Goal: Task Accomplishment & Management: Manage account settings

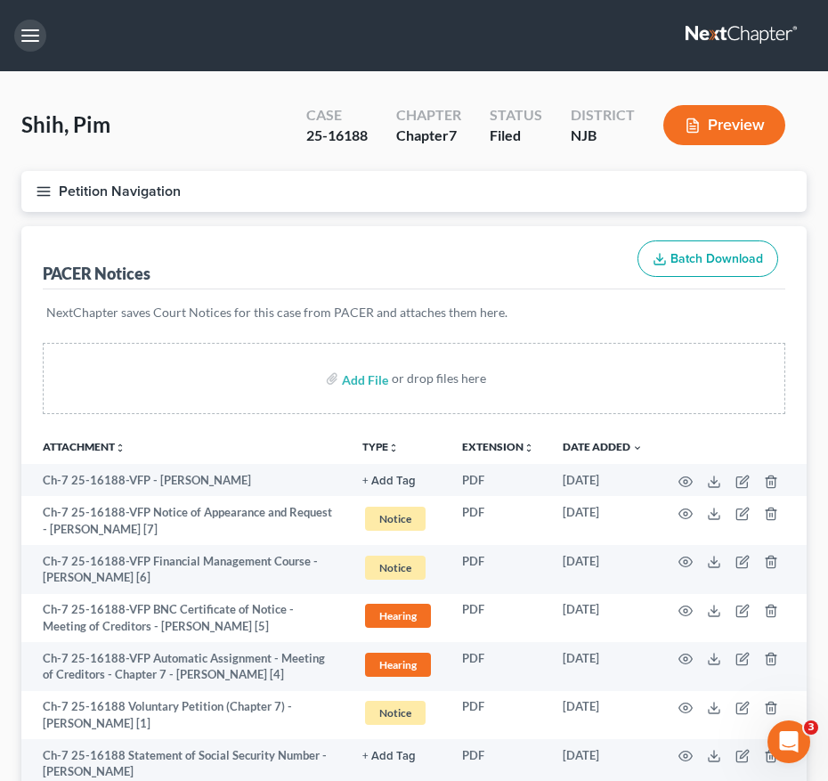
click at [28, 39] on button "button" at bounding box center [30, 36] width 32 height 32
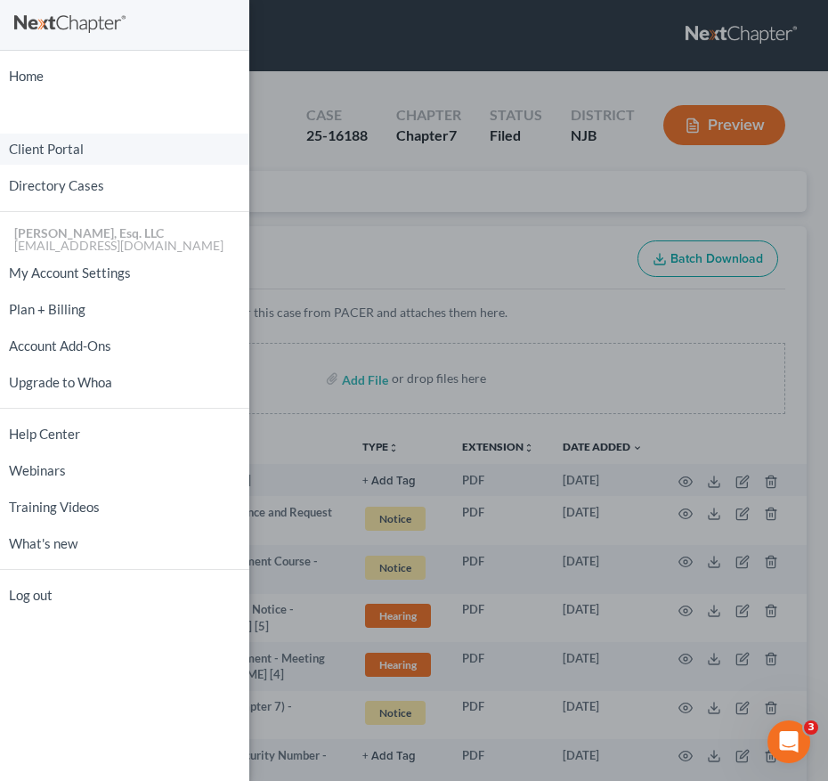
click at [58, 142] on link "Client Portal" at bounding box center [124, 149] width 249 height 31
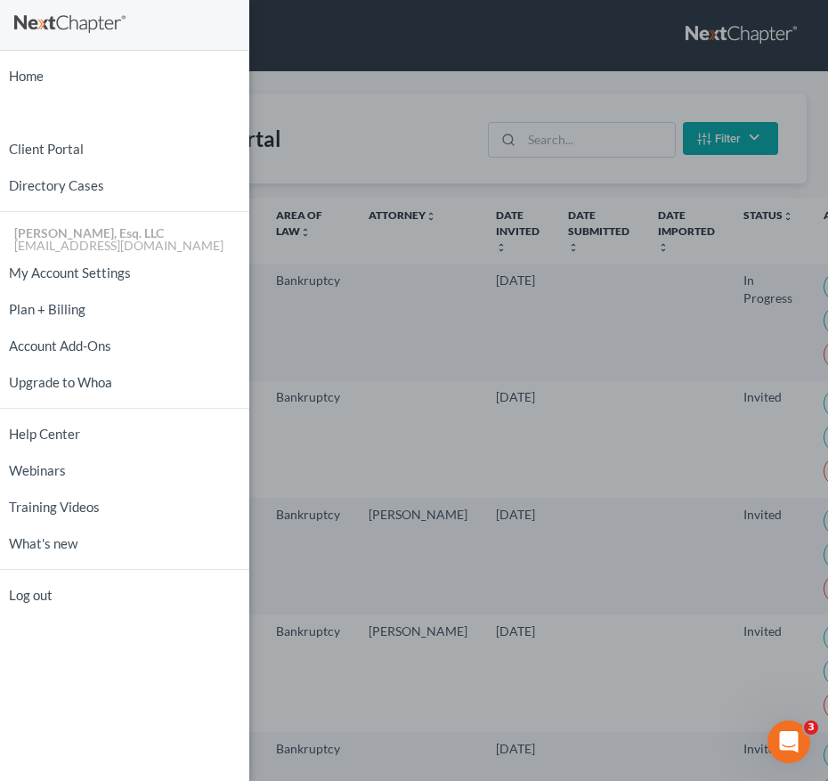
click at [579, 199] on div "Home New Case Client Portal Directory Cases [PERSON_NAME], Esq. LLC [EMAIL_ADDR…" at bounding box center [414, 390] width 828 height 781
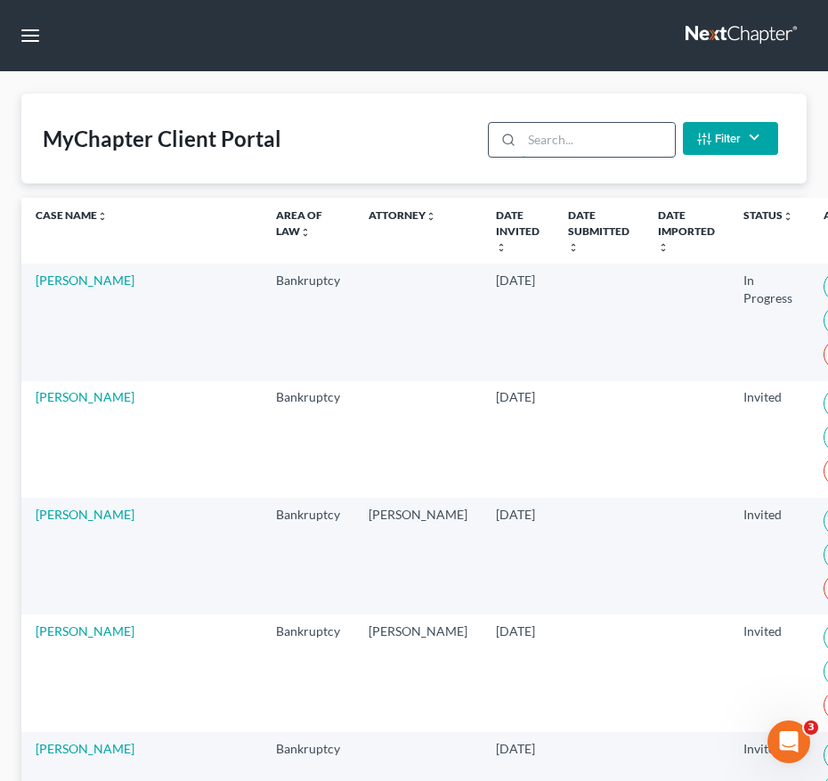
click at [562, 151] on input "search" at bounding box center [598, 140] width 152 height 34
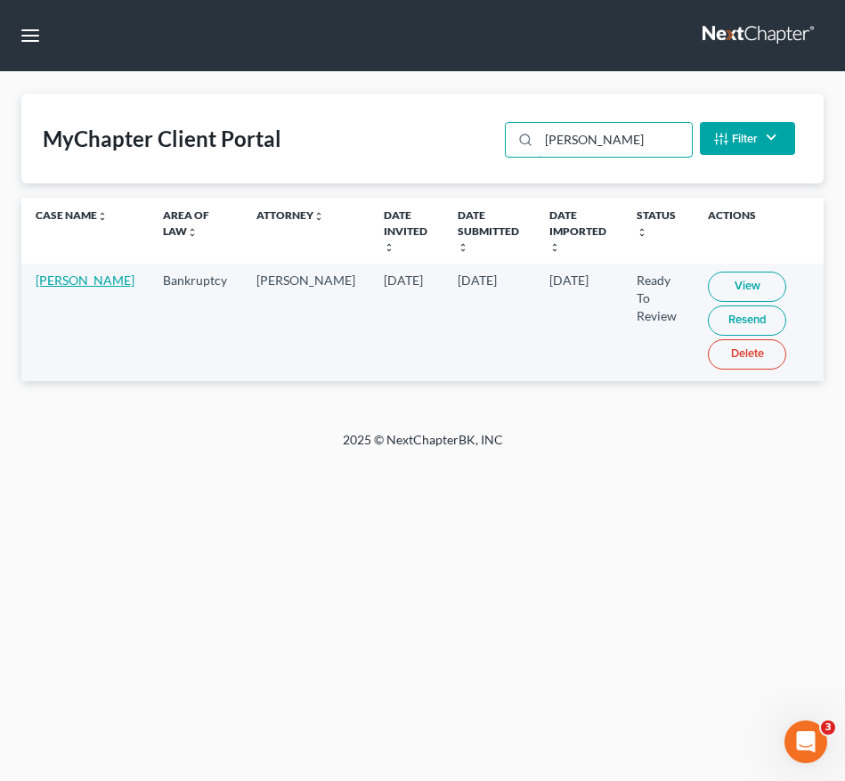
type input "[PERSON_NAME]"
click at [46, 286] on link "[PERSON_NAME]" at bounding box center [85, 280] width 99 height 15
select select "0"
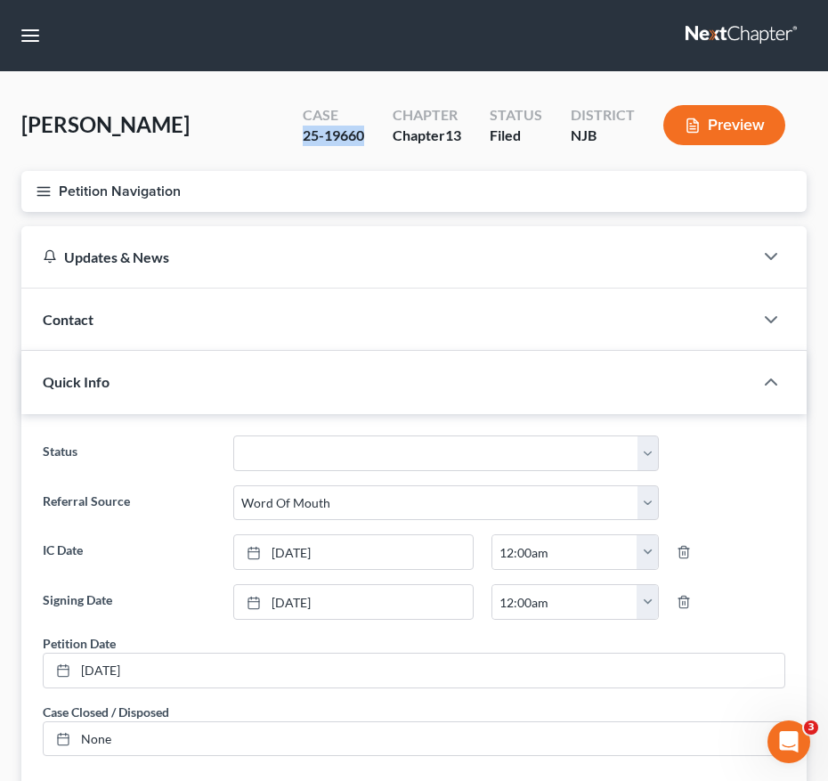
drag, startPoint x: 291, startPoint y: 127, endPoint x: 349, endPoint y: 129, distance: 57.9
click at [349, 129] on div "Case 25-19660" at bounding box center [334, 127] width 90 height 53
drag, startPoint x: 349, startPoint y: 129, endPoint x: 392, endPoint y: 147, distance: 46.3
click at [392, 147] on div "Chapter Chapter 13" at bounding box center [426, 127] width 97 height 53
drag, startPoint x: 294, startPoint y: 140, endPoint x: 365, endPoint y: 144, distance: 71.4
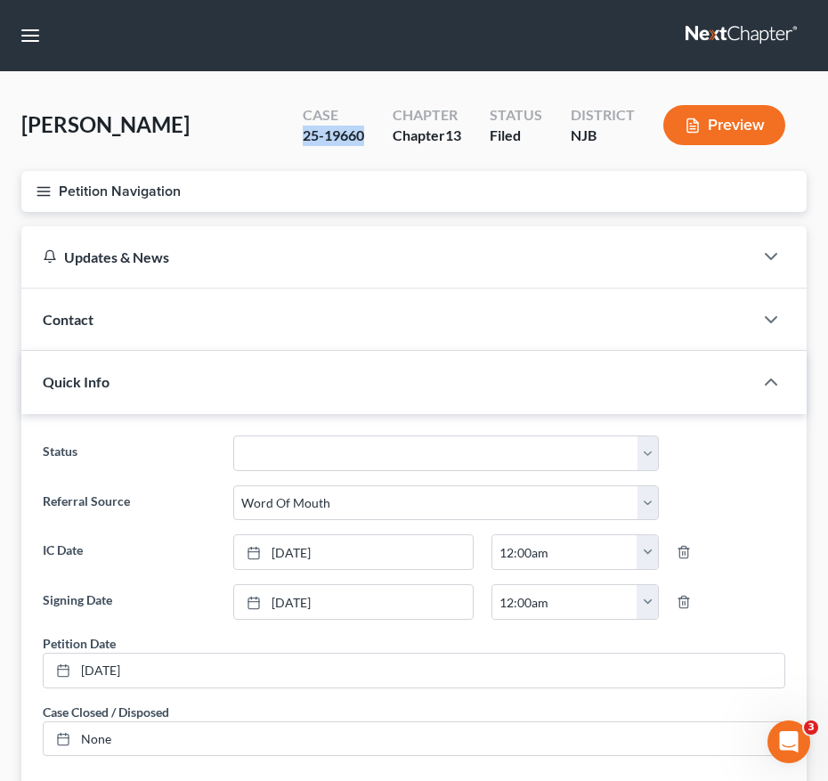
click at [365, 144] on div "Case 25-19660" at bounding box center [334, 127] width 90 height 53
copy div "25-19660"
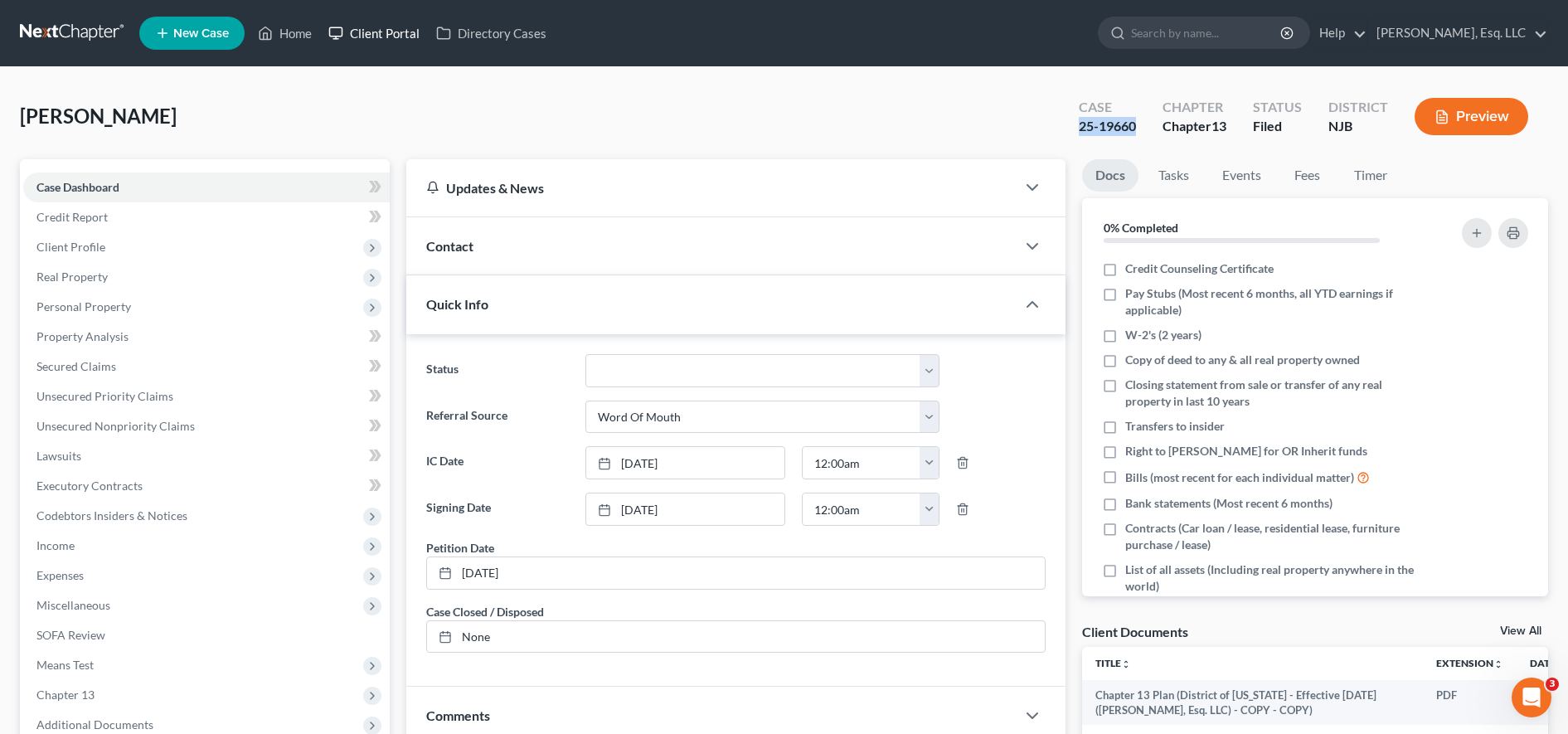
click at [403, 31] on link "Client Portal" at bounding box center [374, 34] width 108 height 30
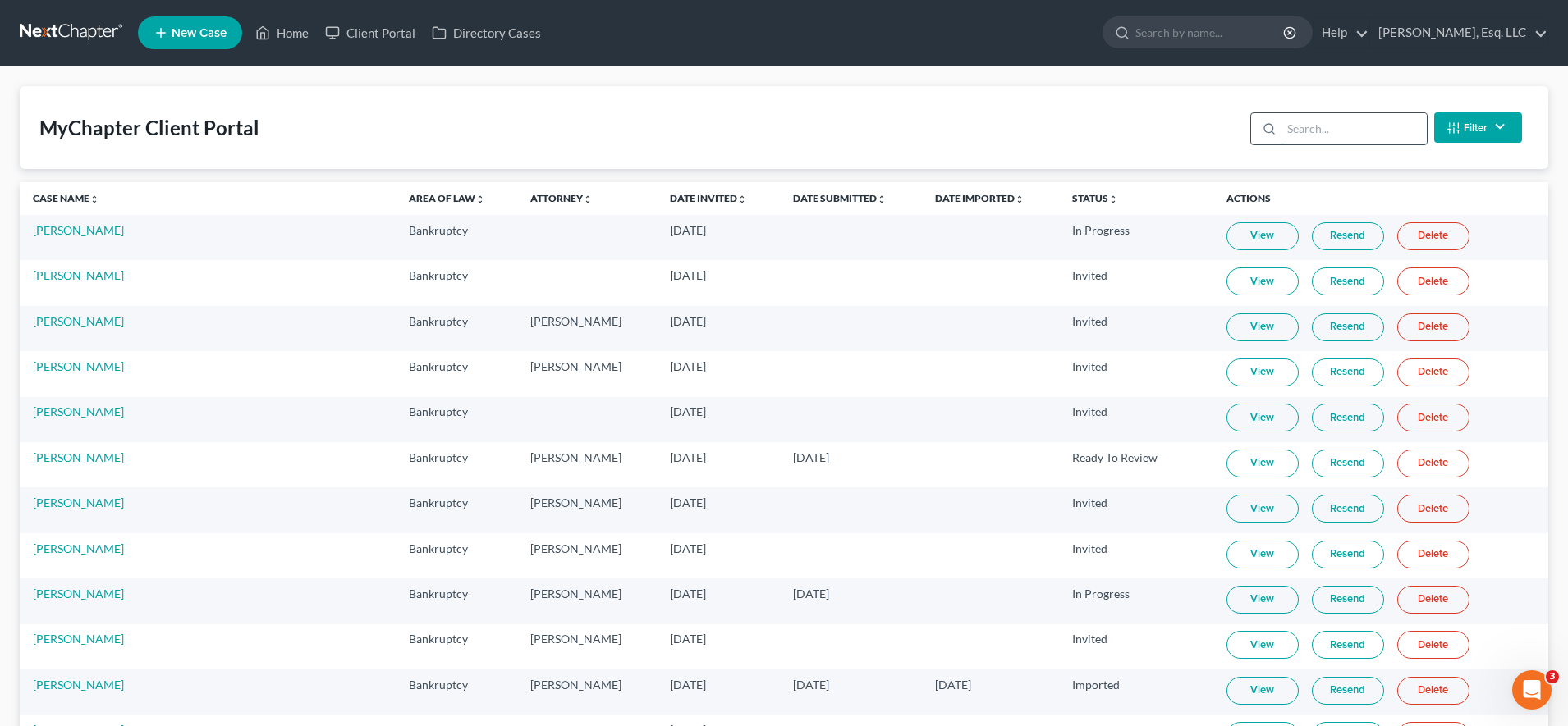
click at [762, 144] on input "search" at bounding box center [1354, 129] width 146 height 31
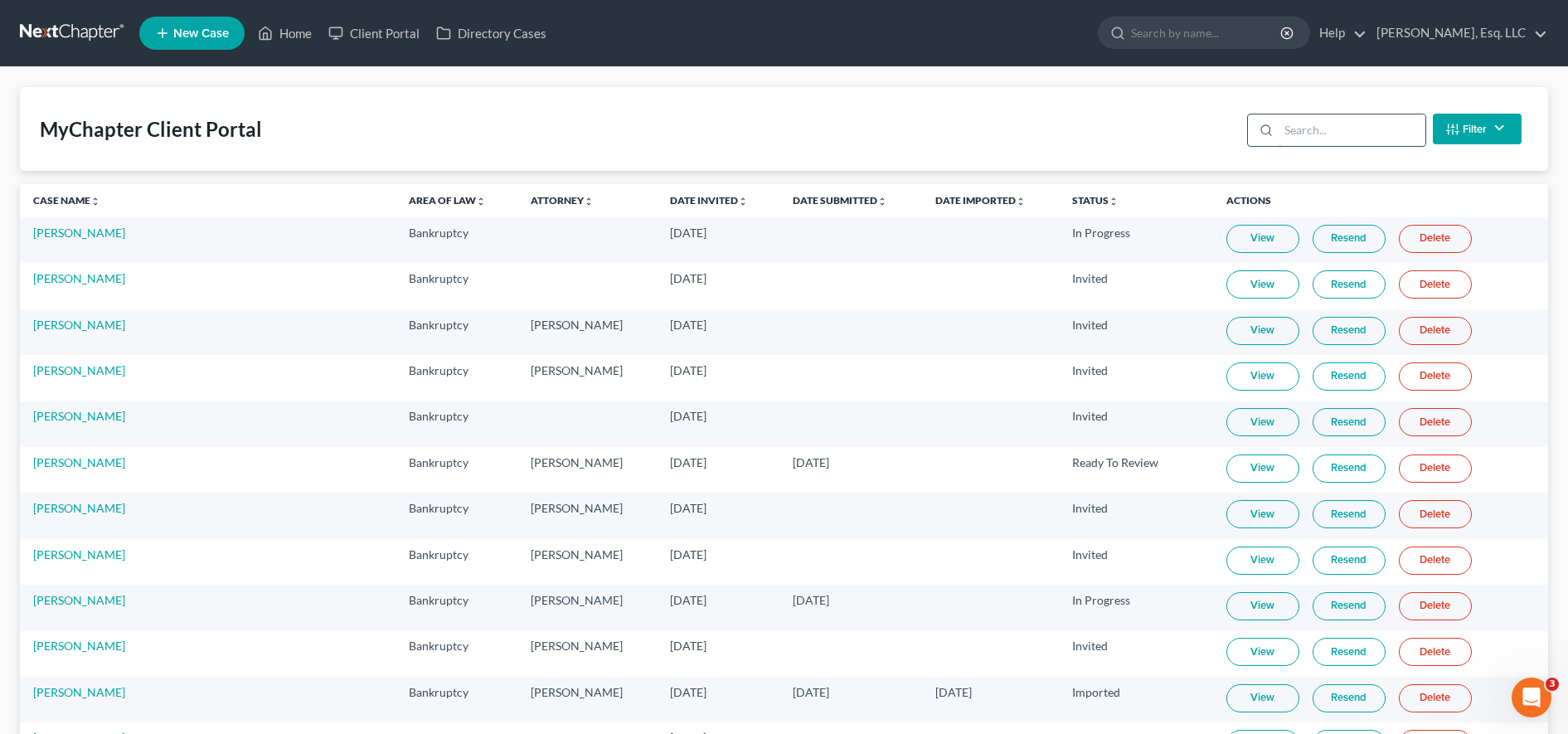
click at [770, 134] on input "search" at bounding box center [1352, 130] width 147 height 32
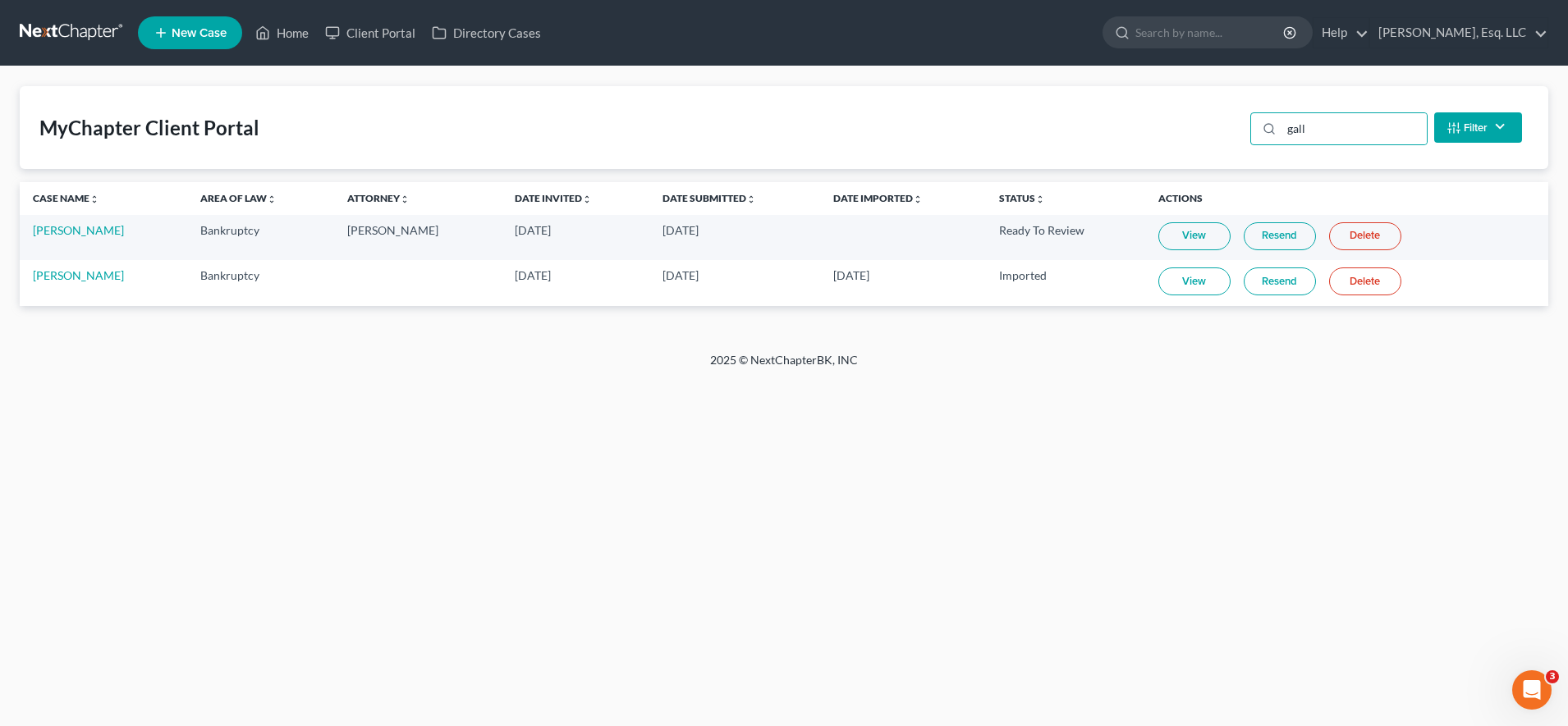
click at [762, 278] on link "View" at bounding box center [1195, 281] width 72 height 28
click at [762, 124] on input "gall" at bounding box center [1354, 129] width 146 height 31
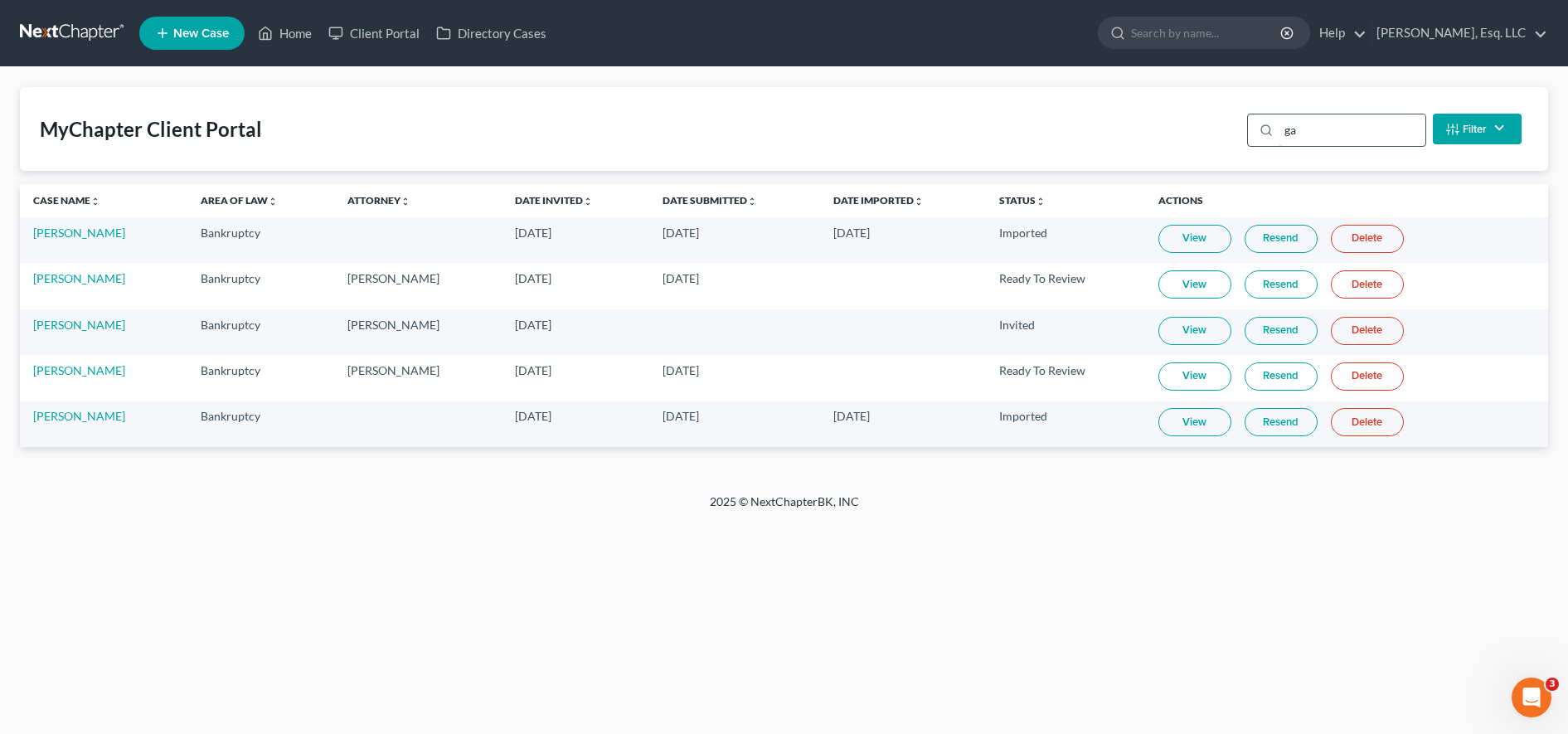
type input "g"
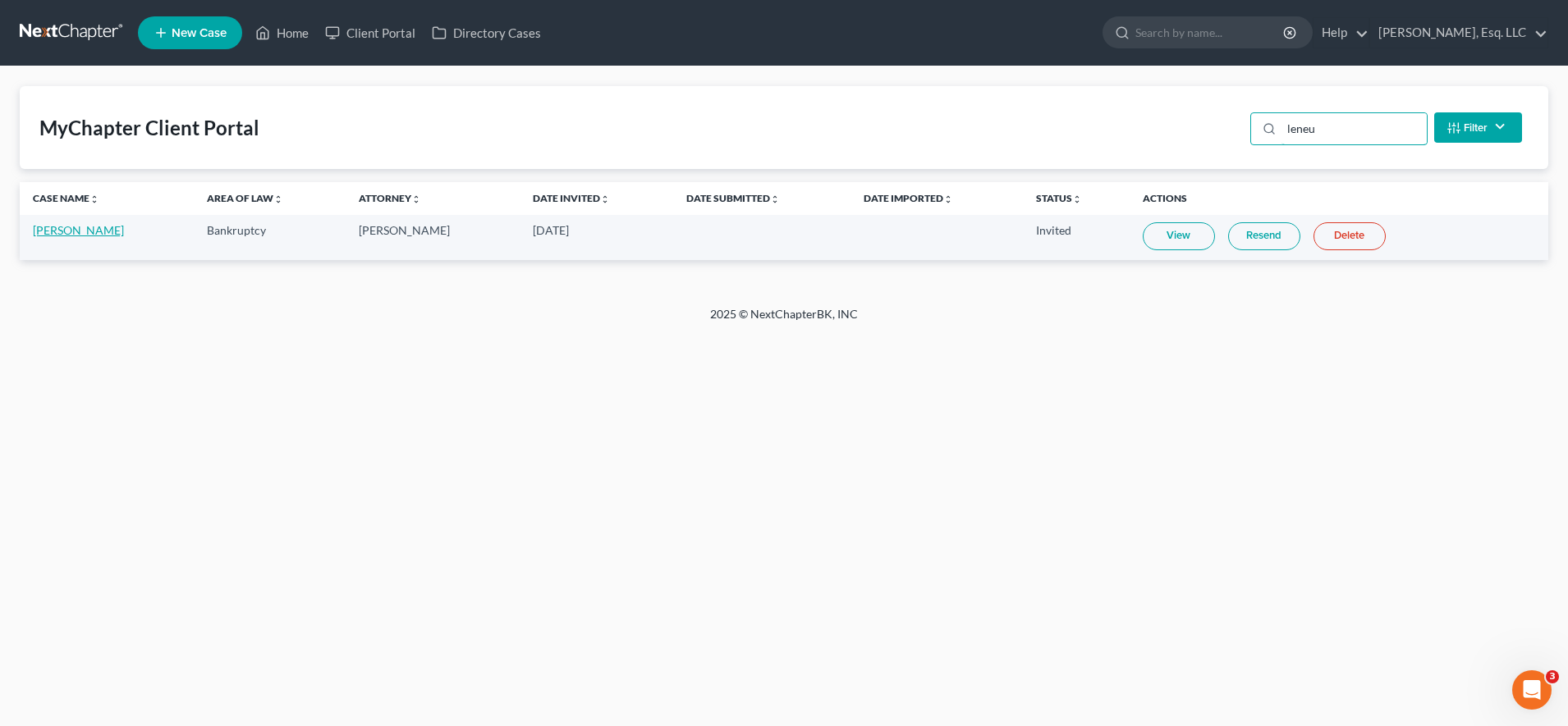
type input "leneu"
click at [78, 235] on link "[PERSON_NAME]" at bounding box center [78, 229] width 91 height 14
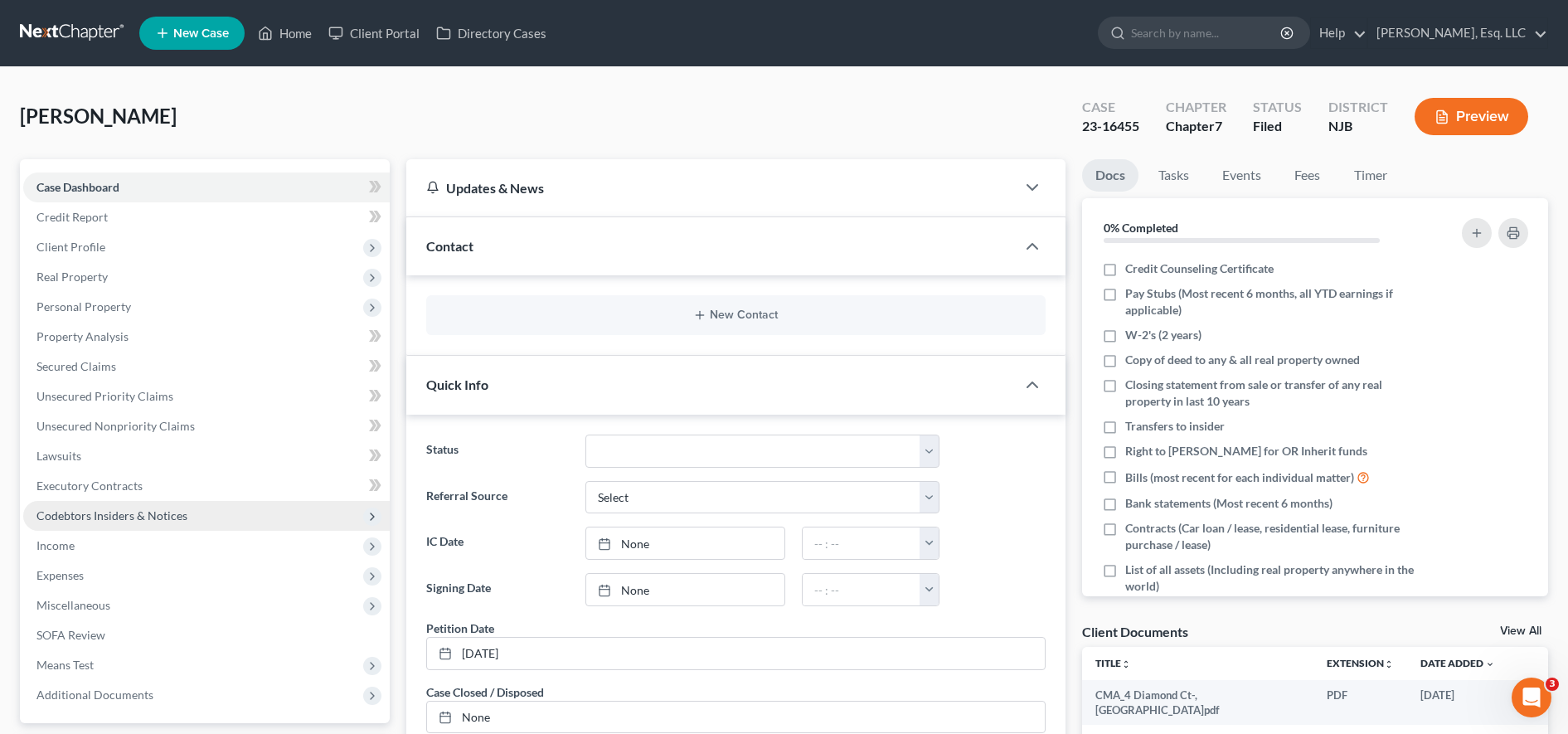
scroll to position [334, 0]
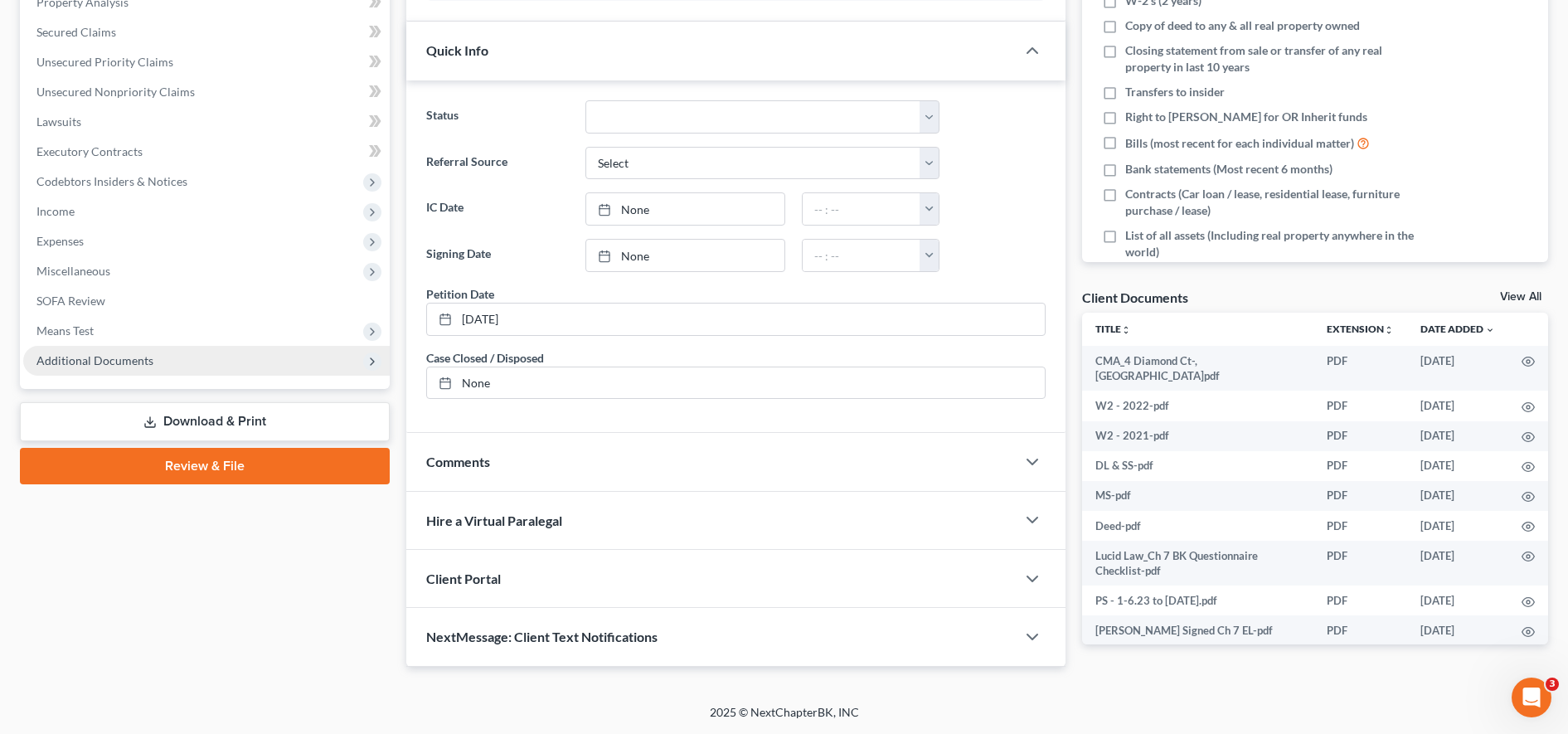
click at [127, 366] on span "Additional Documents" at bounding box center [95, 360] width 117 height 14
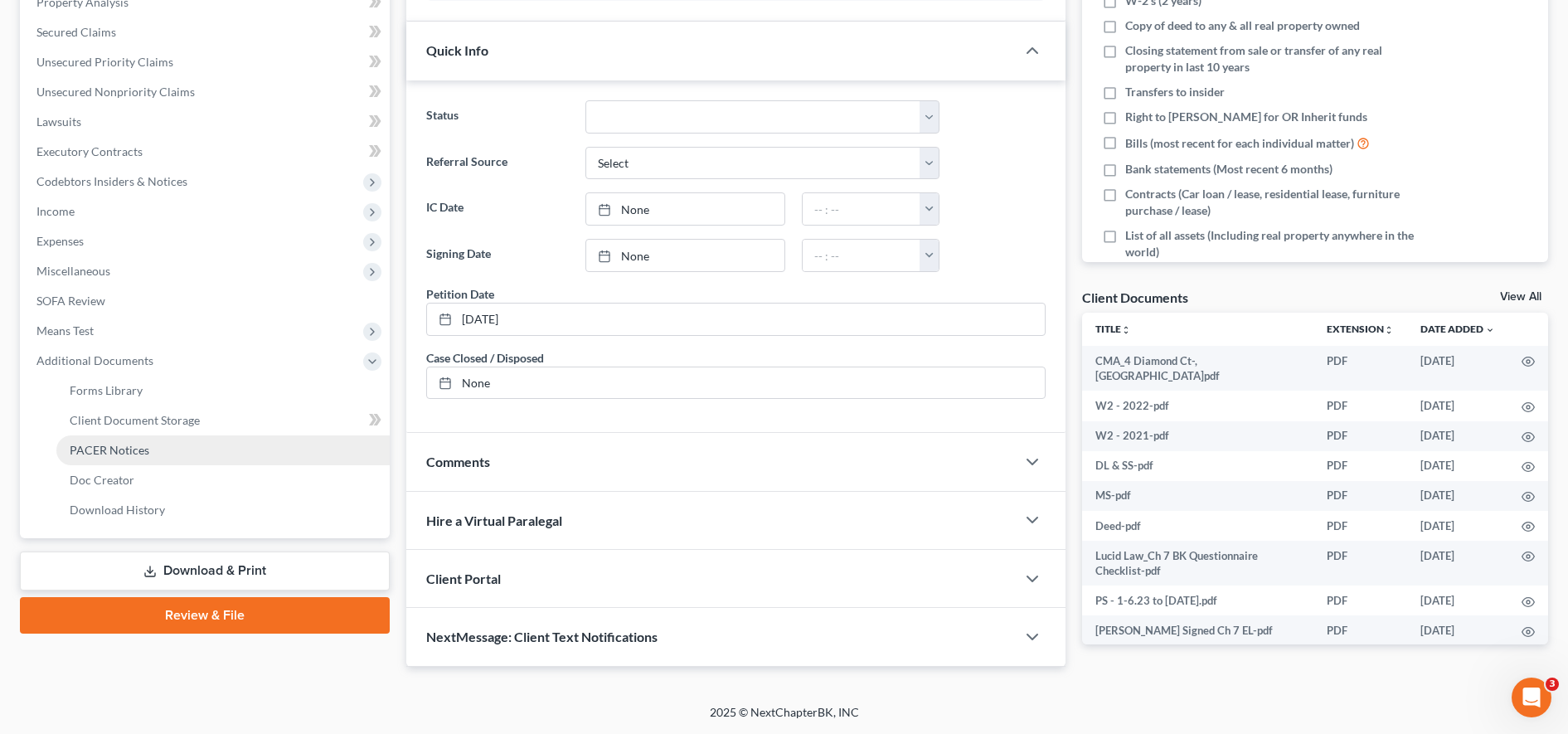
click at [128, 462] on link "PACER Notices" at bounding box center [223, 451] width 333 height 30
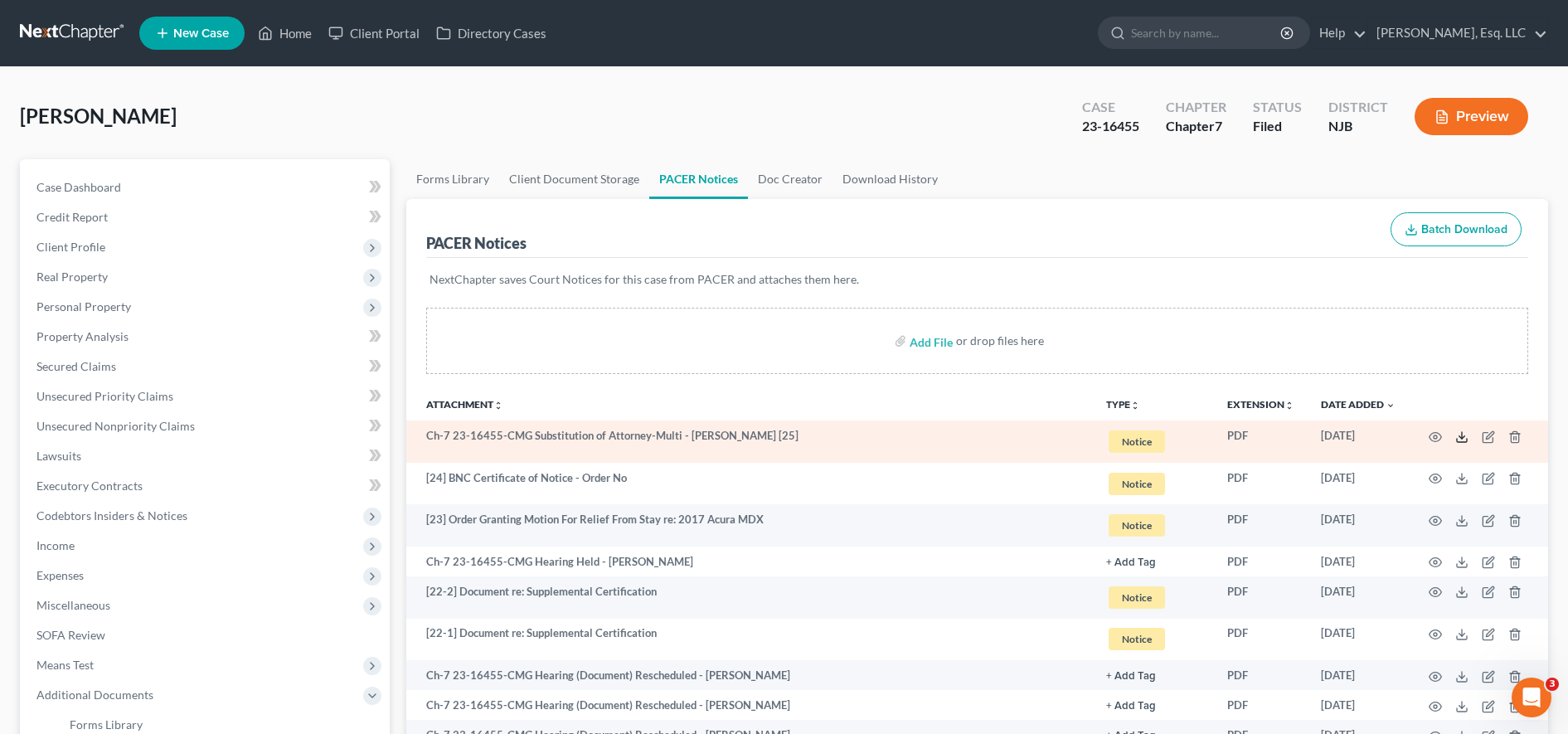
click at [770, 434] on icon at bounding box center [1462, 437] width 13 height 13
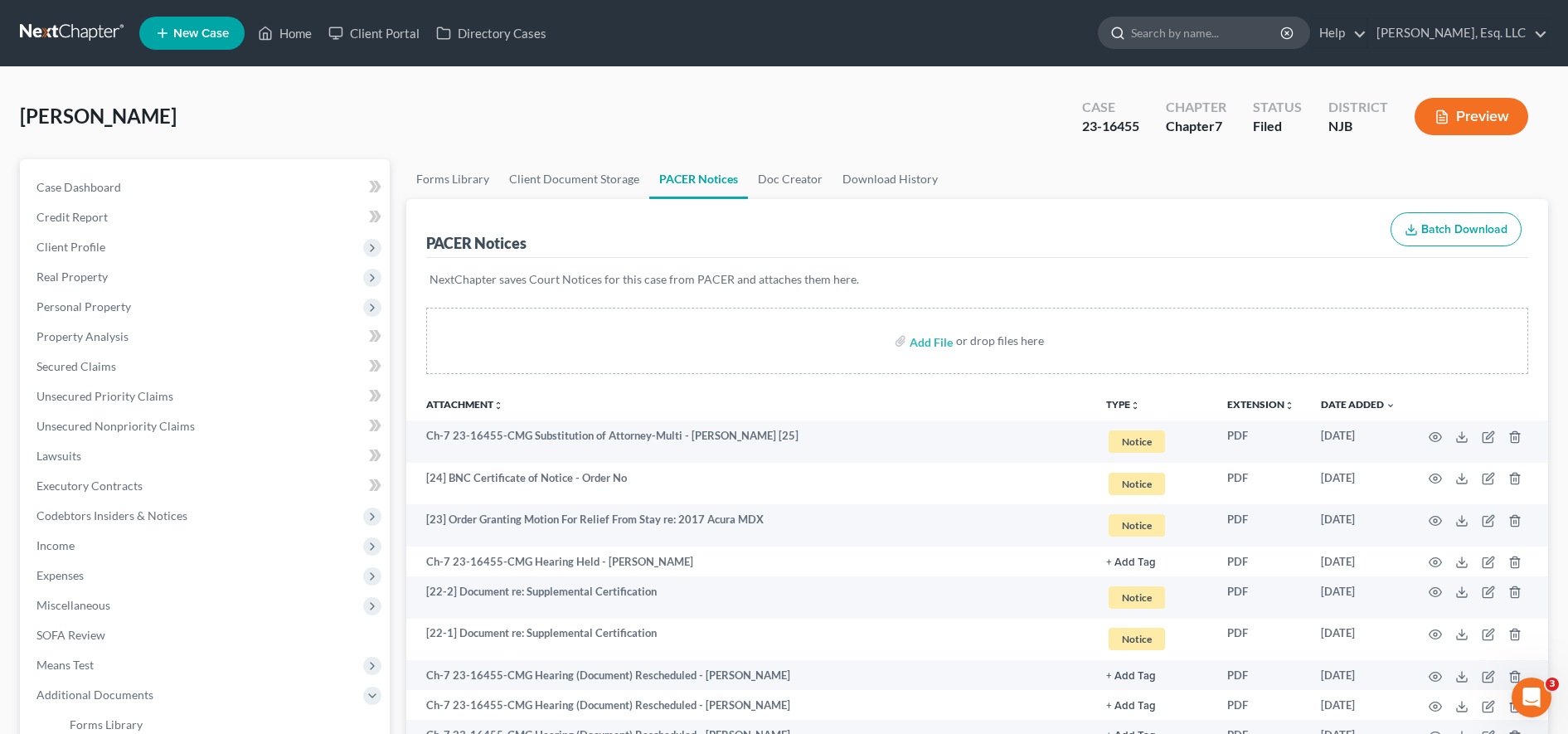
click at [770, 40] on input "search" at bounding box center [1207, 33] width 152 height 31
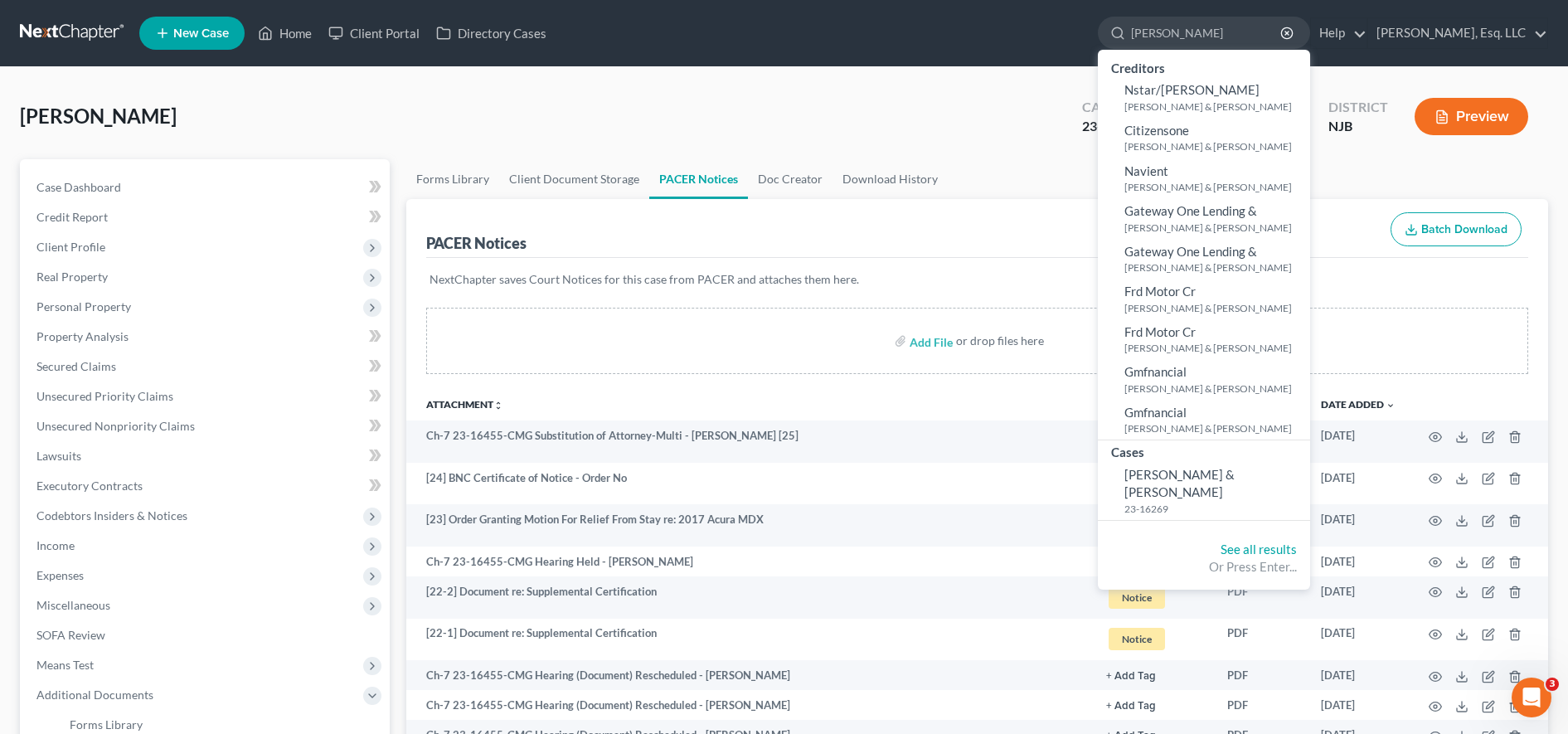
type input "[PERSON_NAME]"
click at [770, 486] on link "[PERSON_NAME] & [PERSON_NAME] 23-16269" at bounding box center [1204, 491] width 212 height 58
select select "6"
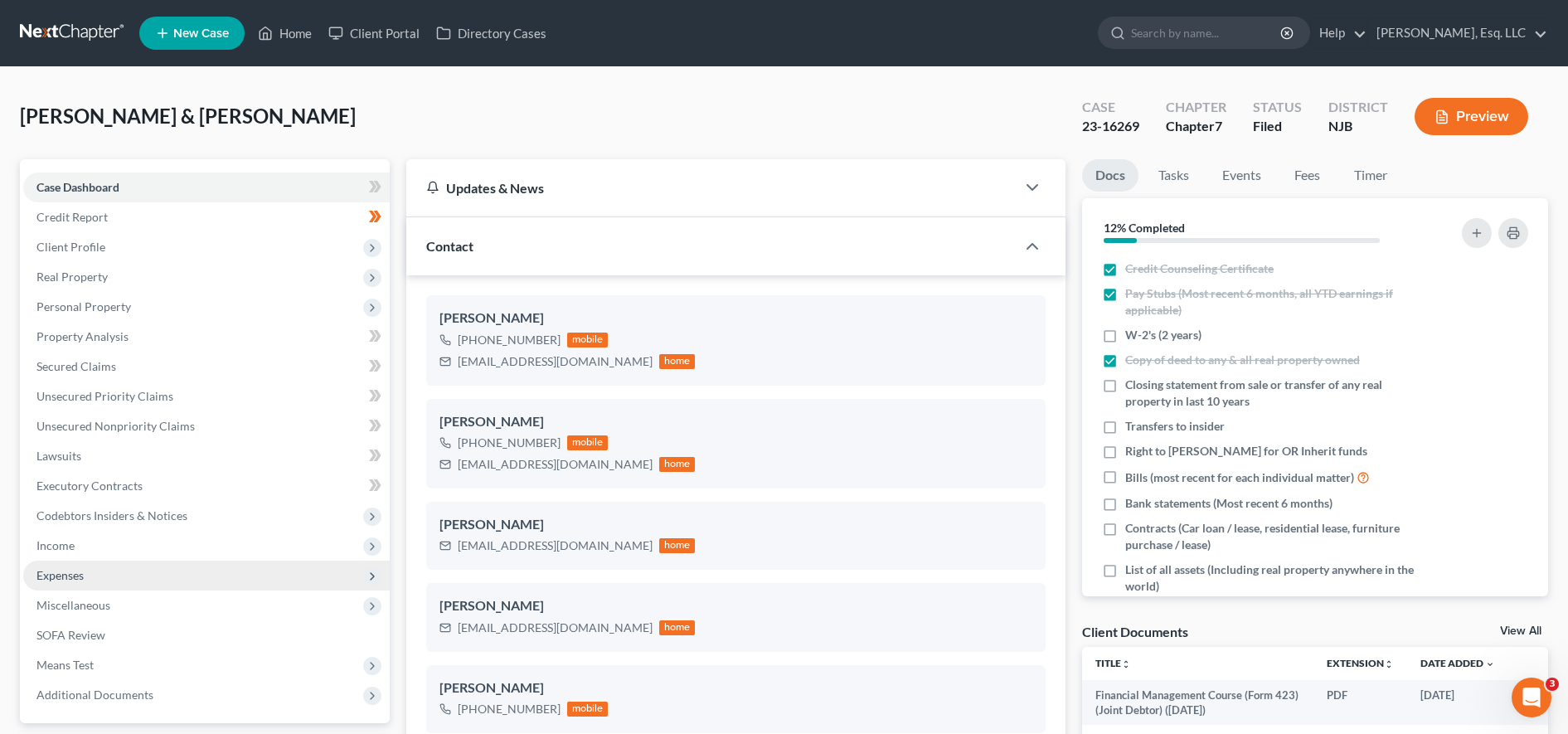
scroll to position [208, 0]
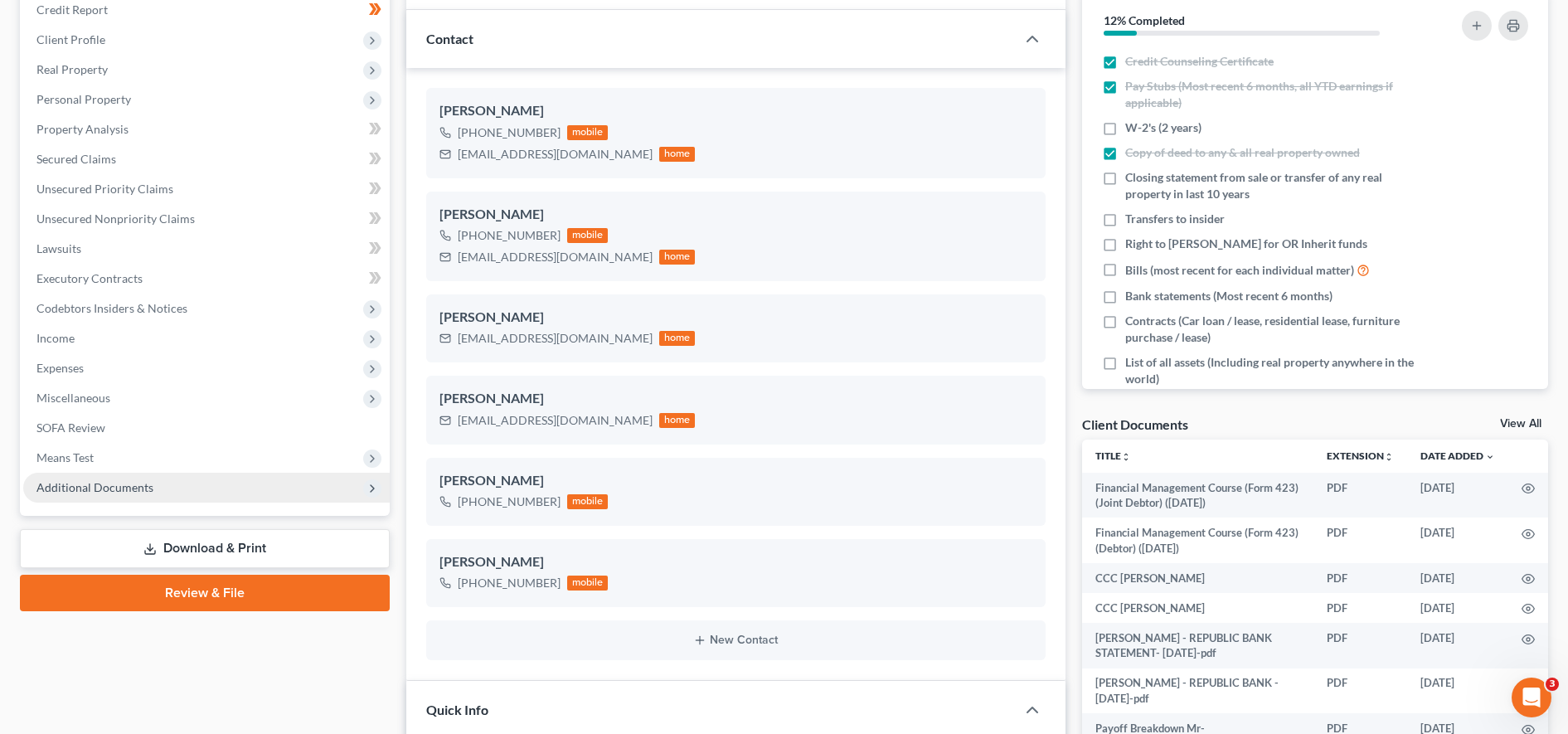
click at [287, 483] on span "Additional Documents" at bounding box center [207, 488] width 367 height 30
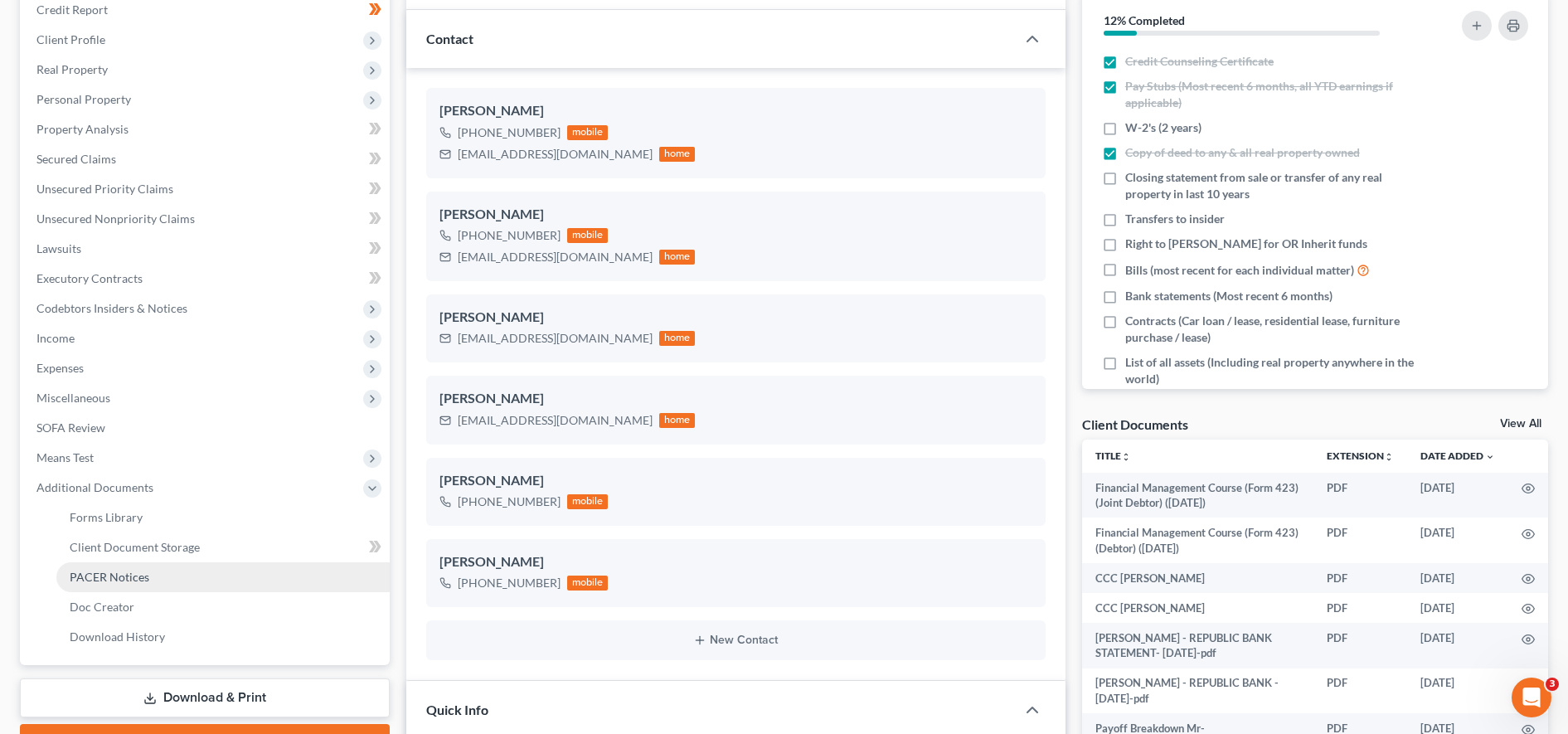
click at [166, 580] on link "PACER Notices" at bounding box center [223, 578] width 333 height 30
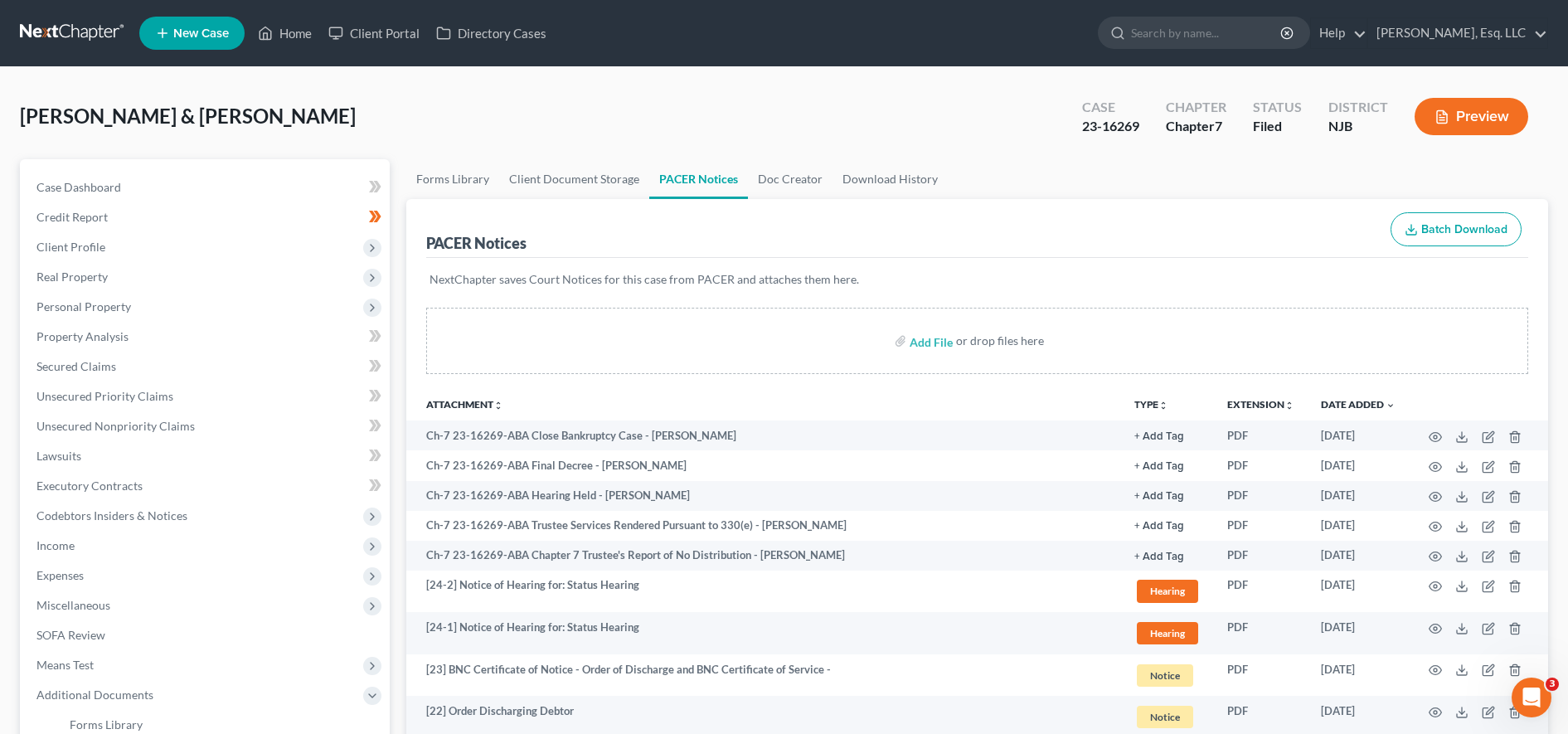
click at [398, 13] on ul "New Case Home Client Portal Directory Cases - No Result - See all results Or Pr…" at bounding box center [844, 33] width 1409 height 43
click at [395, 23] on link "Client Portal" at bounding box center [374, 34] width 108 height 30
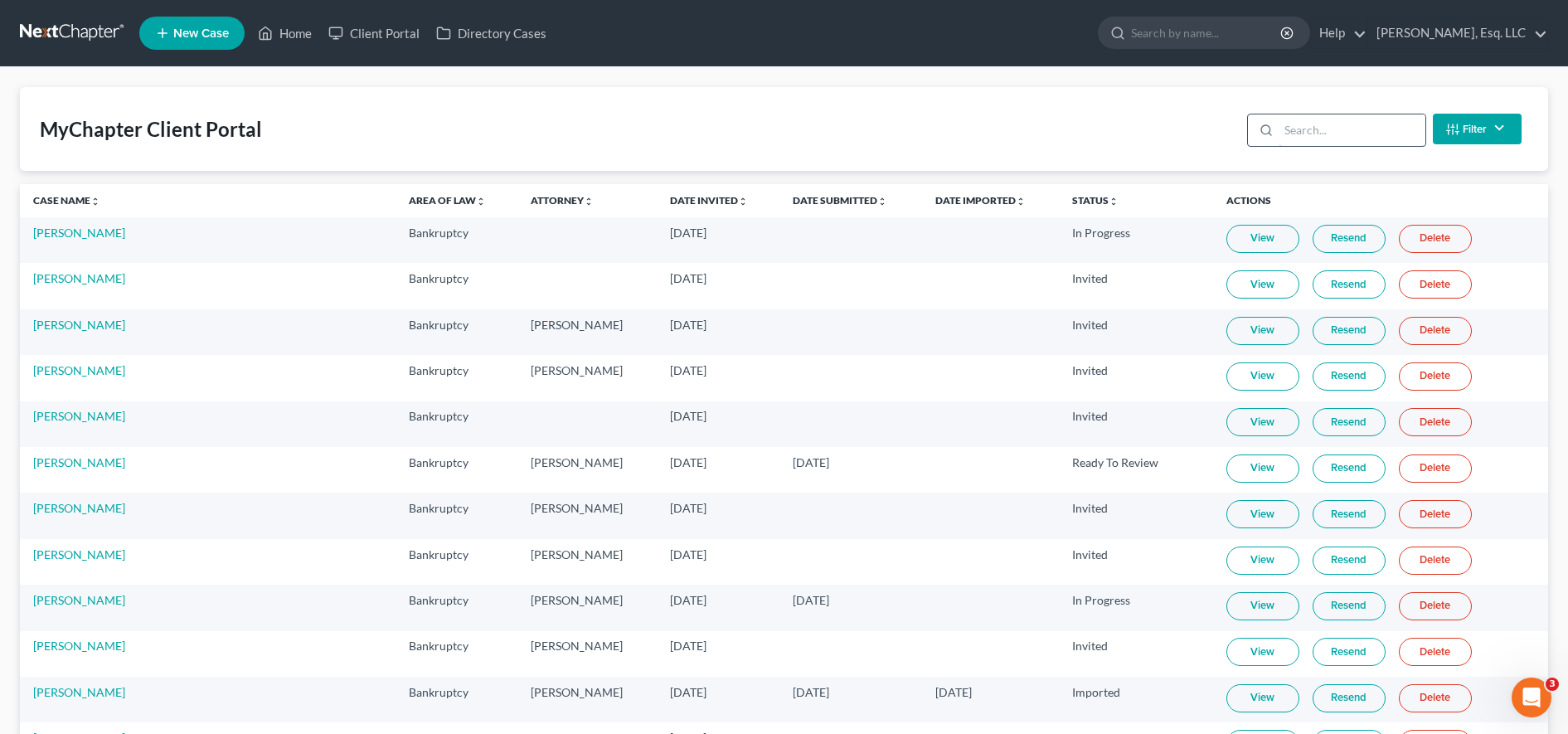
click at [770, 137] on input "search" at bounding box center [1352, 130] width 147 height 32
click at [770, 130] on input "search" at bounding box center [1352, 130] width 147 height 32
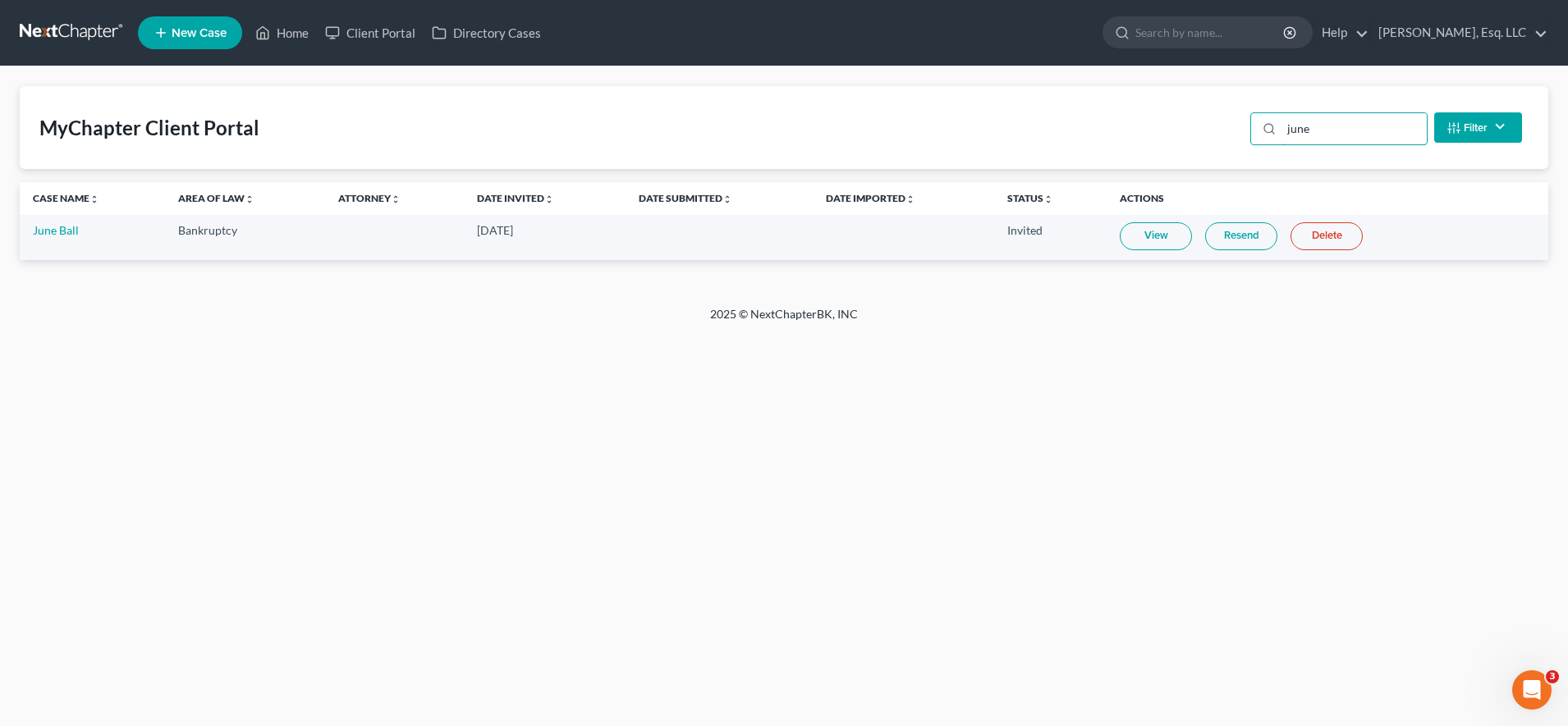
type input "june"
click at [762, 221] on td "View Resend Delete" at bounding box center [1326, 237] width 442 height 45
click at [762, 231] on link "View" at bounding box center [1156, 236] width 72 height 28
click at [762, 229] on link "Resend" at bounding box center [1241, 236] width 72 height 28
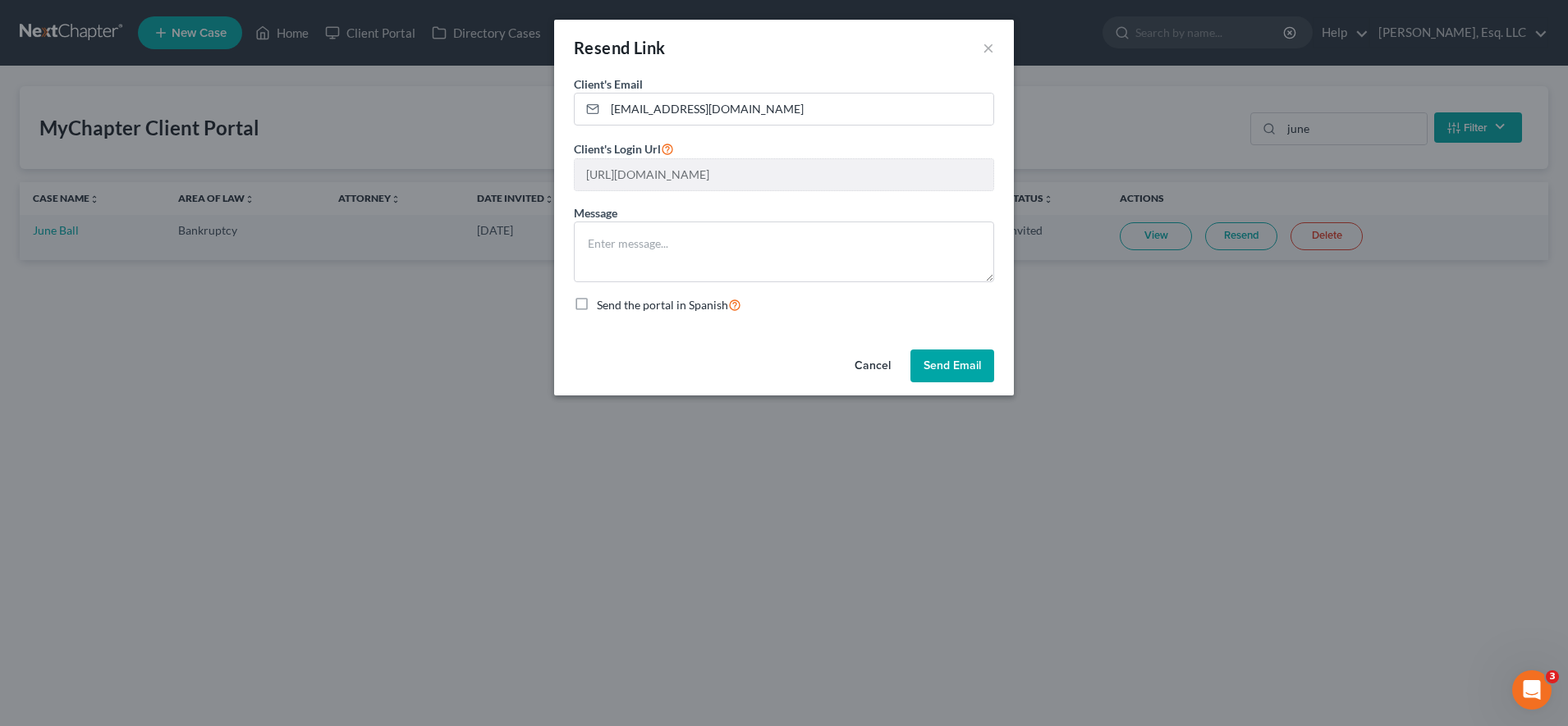
click at [762, 368] on button "Send Email" at bounding box center [952, 366] width 84 height 33
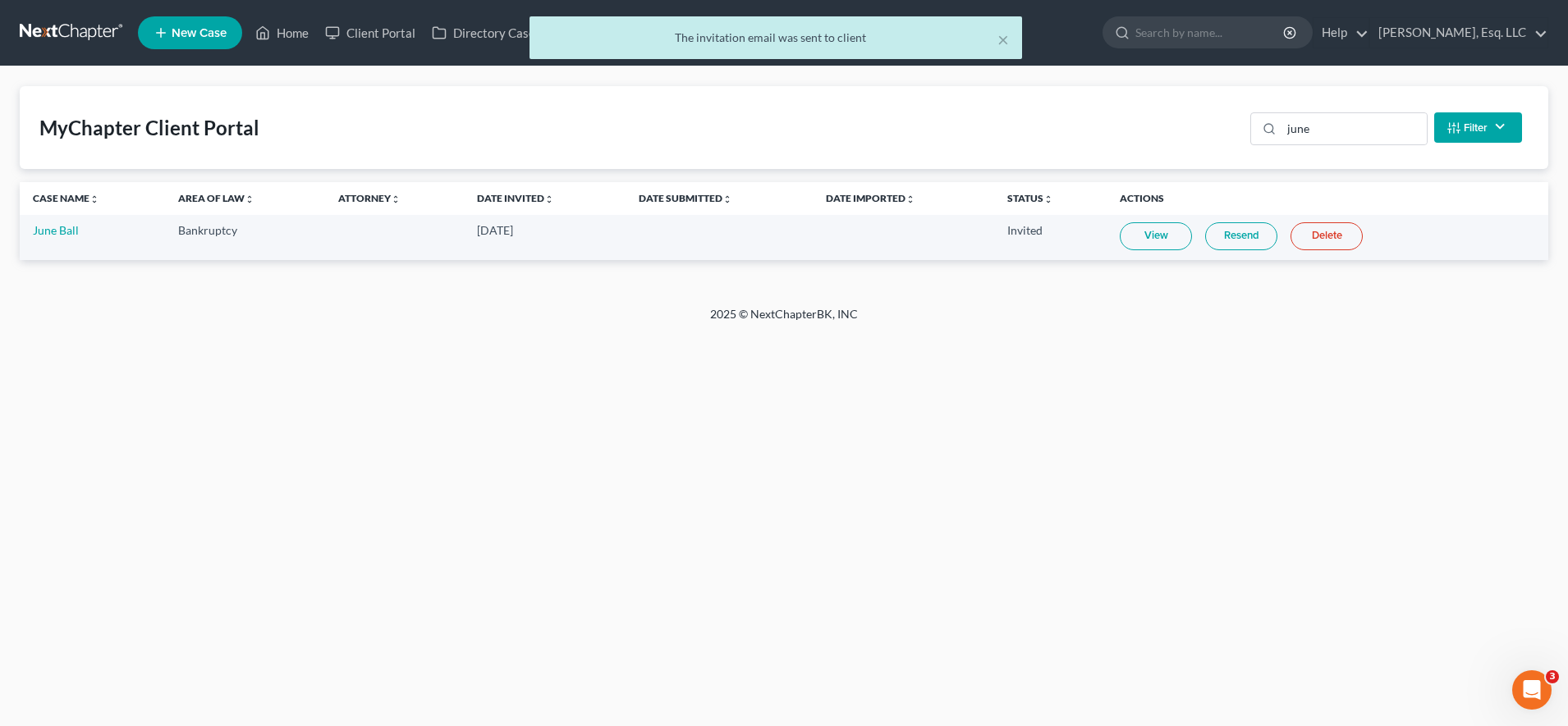
click at [762, 241] on link "Resend" at bounding box center [1241, 236] width 72 height 28
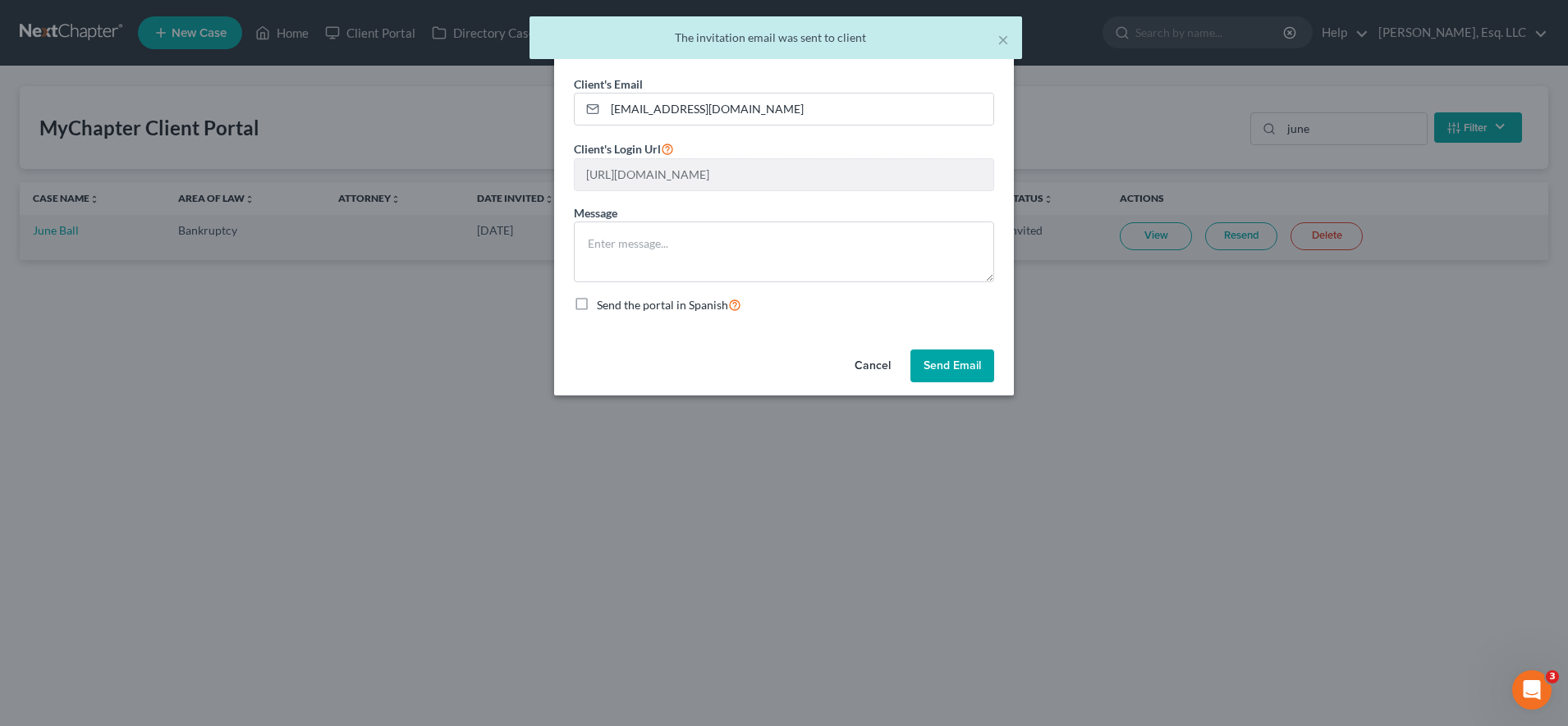
click at [762, 365] on button "Send Email" at bounding box center [952, 366] width 84 height 33
